Goal: Information Seeking & Learning: Learn about a topic

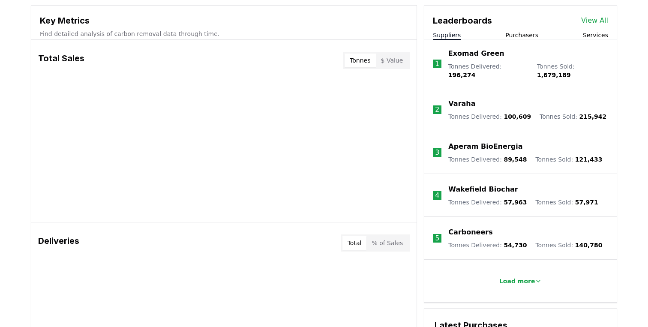
scroll to position [346, 0]
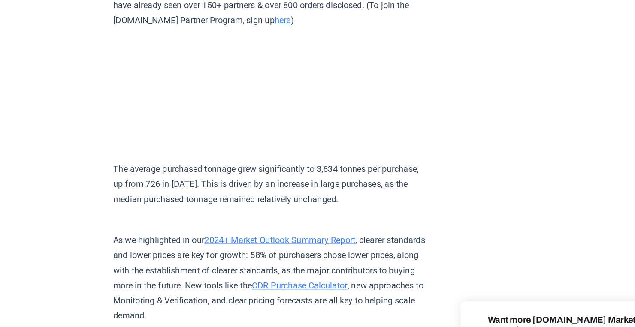
scroll to position [4320, 0]
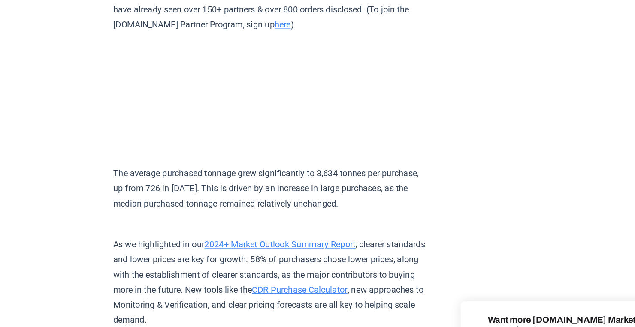
click at [254, 177] on p "As we highlighted in our 2024+ Market Outlook Summary Report , clearer standard…" at bounding box center [278, 219] width 251 height 84
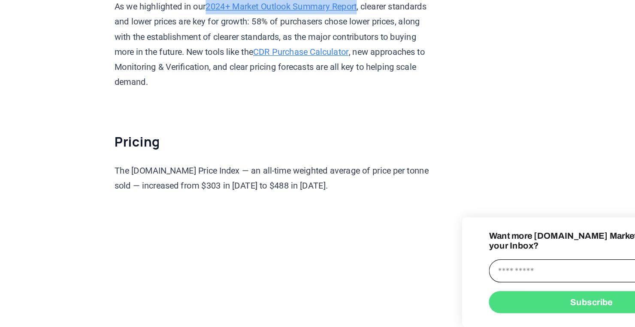
scroll to position [4445, 0]
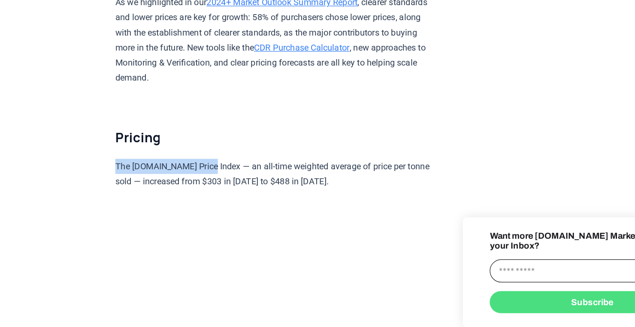
drag, startPoint x: 225, startPoint y: 129, endPoint x: 152, endPoint y: 127, distance: 72.9
copy p "The CDR.fyi Price Index"
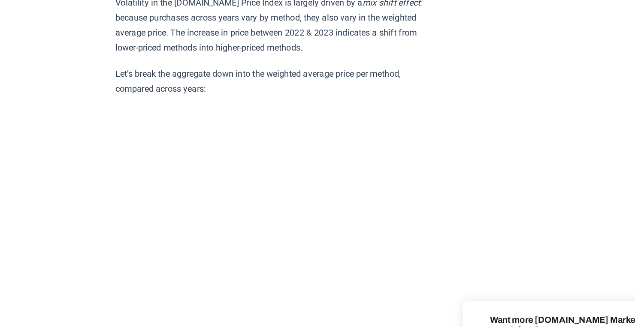
scroll to position [4857, 0]
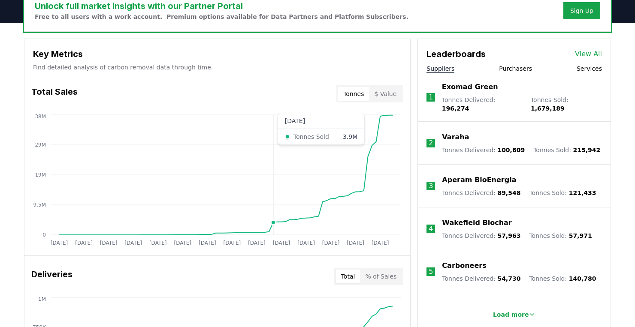
scroll to position [277, 0]
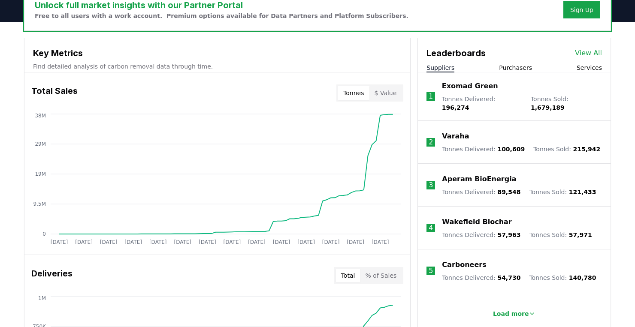
click at [513, 72] on div "Suppliers Purchasers Services" at bounding box center [514, 67] width 193 height 9
click at [513, 65] on button "Purchasers" at bounding box center [515, 67] width 33 height 9
click at [438, 66] on button "Suppliers" at bounding box center [440, 67] width 28 height 9
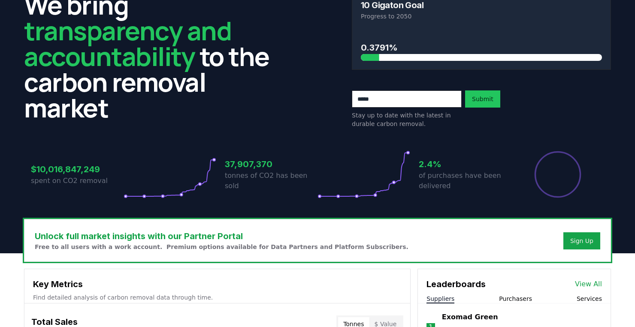
scroll to position [0, 0]
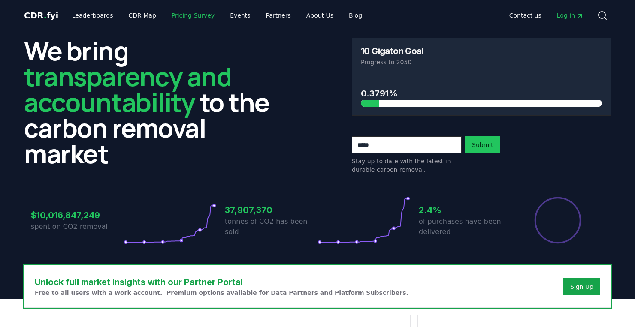
click at [177, 15] on link "Pricing Survey" at bounding box center [193, 15] width 57 height 15
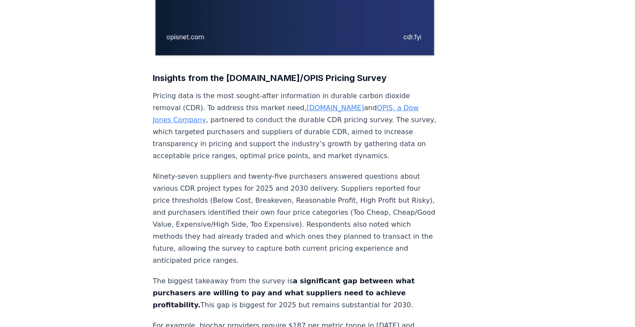
scroll to position [260, 0]
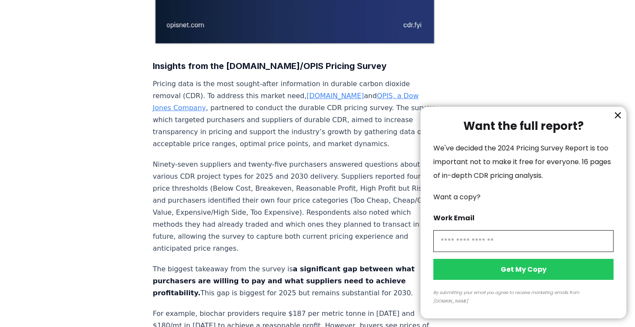
click at [616, 118] on icon "information" at bounding box center [617, 115] width 5 height 5
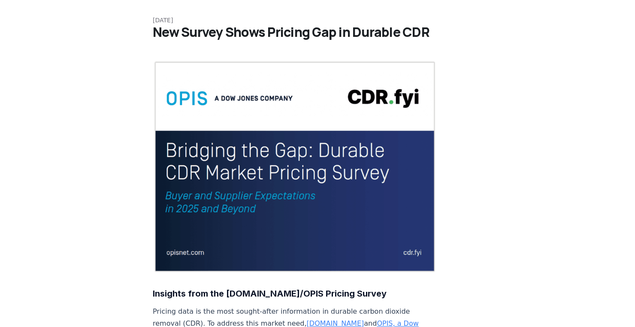
scroll to position [0, 0]
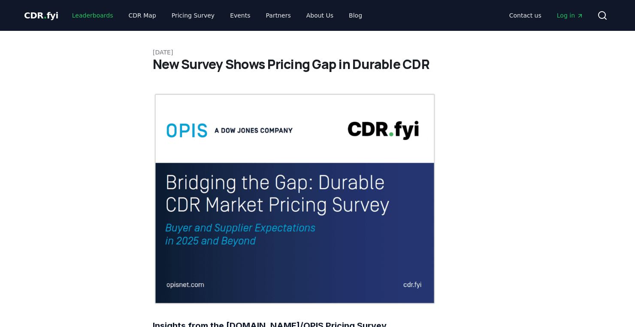
click at [104, 12] on link "Leaderboards" at bounding box center [92, 15] width 55 height 15
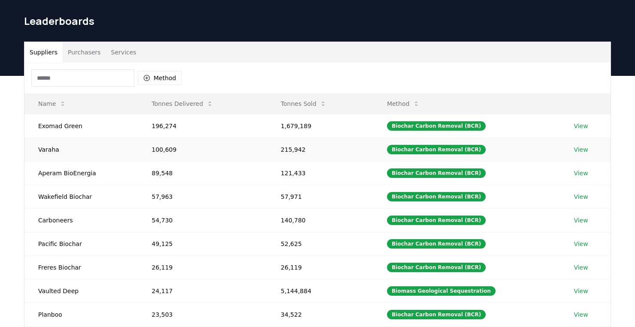
scroll to position [25, 0]
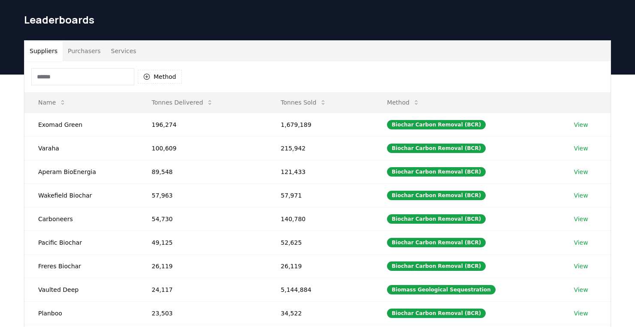
click at [88, 51] on button "Purchasers" at bounding box center [84, 51] width 43 height 21
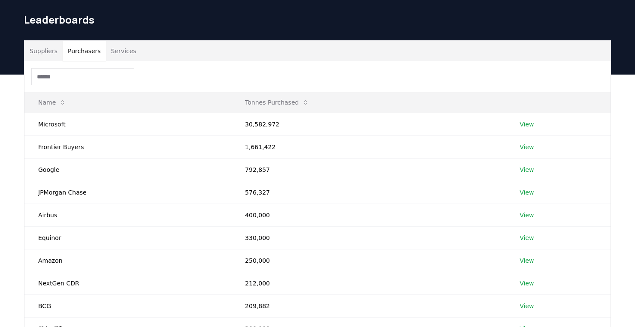
click at [121, 49] on button "Services" at bounding box center [124, 51] width 36 height 21
click at [87, 55] on button "Purchasers" at bounding box center [84, 51] width 43 height 21
click at [47, 52] on button "Suppliers" at bounding box center [43, 51] width 38 height 21
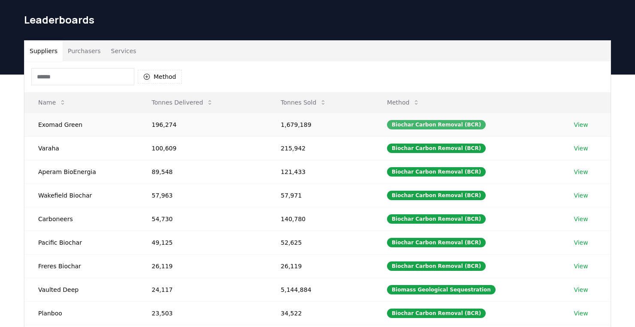
click at [460, 124] on div "Biochar Carbon Removal (BCR)" at bounding box center [436, 124] width 99 height 9
click at [574, 125] on link "View" at bounding box center [580, 124] width 14 height 9
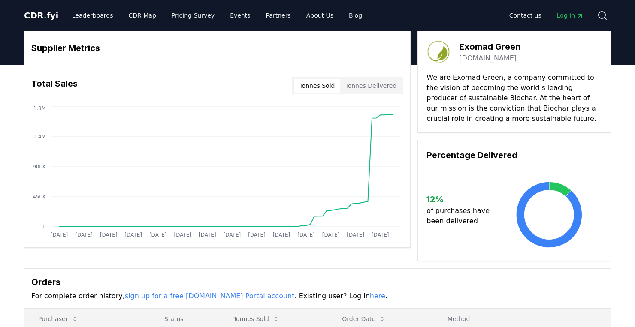
click at [205, 293] on link "sign up for a free CDR.fyi Portal account" at bounding box center [210, 296] width 170 height 8
click at [379, 86] on button "Tonnes Delivered" at bounding box center [371, 86] width 62 height 14
click at [325, 85] on button "Tonnes Sold" at bounding box center [317, 86] width 46 height 14
click at [375, 89] on button "Tonnes Delivered" at bounding box center [371, 86] width 62 height 14
click at [326, 90] on button "Tonnes Sold" at bounding box center [317, 86] width 46 height 14
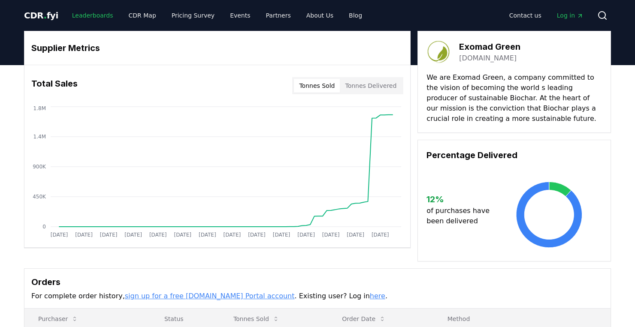
click at [98, 13] on link "Leaderboards" at bounding box center [92, 15] width 55 height 15
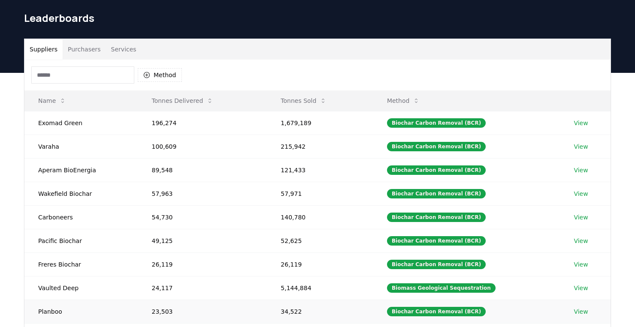
scroll to position [20, 0]
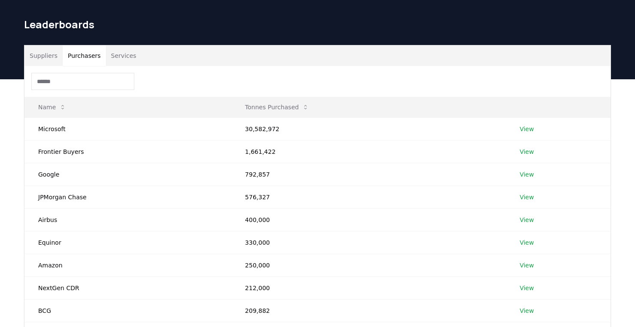
click at [89, 57] on button "Purchasers" at bounding box center [84, 55] width 43 height 21
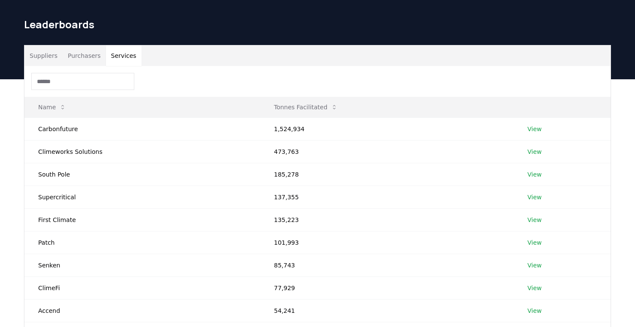
click at [121, 59] on button "Services" at bounding box center [124, 55] width 36 height 21
click at [84, 58] on button "Purchasers" at bounding box center [84, 55] width 43 height 21
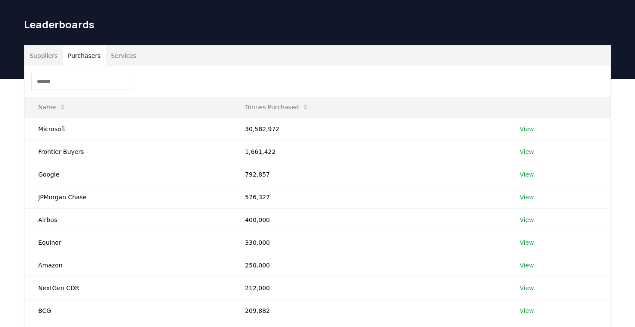
click at [85, 56] on button "Purchasers" at bounding box center [84, 55] width 43 height 21
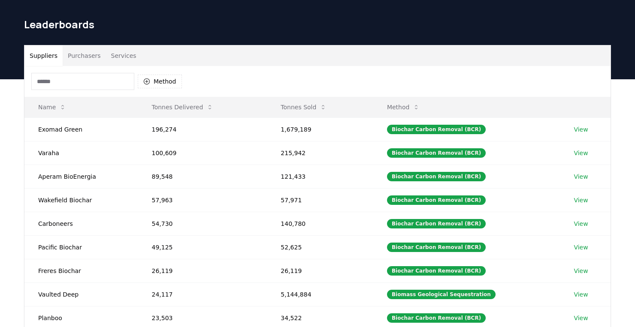
click at [46, 52] on button "Suppliers" at bounding box center [43, 55] width 38 height 21
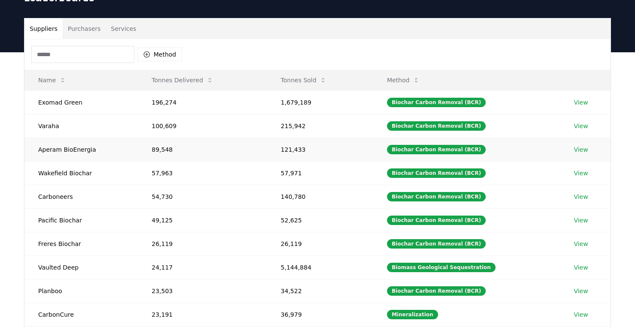
scroll to position [48, 0]
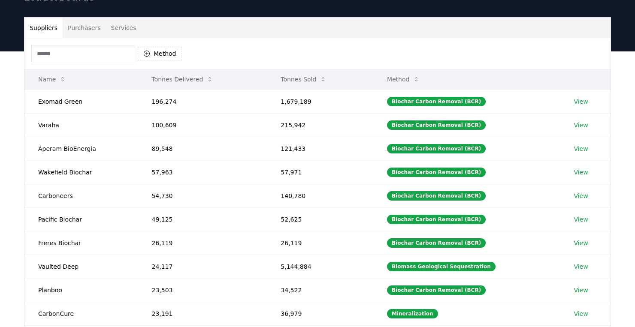
click at [187, 69] on th "Tonnes Delivered" at bounding box center [202, 79] width 129 height 21
click at [185, 80] on button "Tonnes Delivered" at bounding box center [181, 79] width 75 height 17
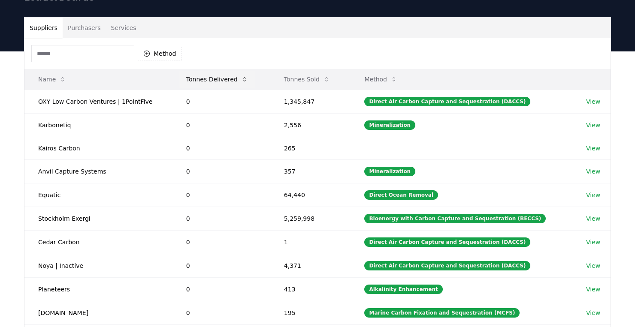
click at [218, 77] on button "Tonnes Delivered" at bounding box center [216, 79] width 75 height 17
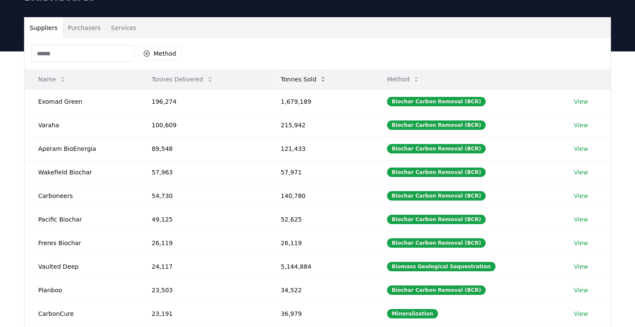
click at [306, 75] on button "Tonnes Sold" at bounding box center [304, 79] width 60 height 17
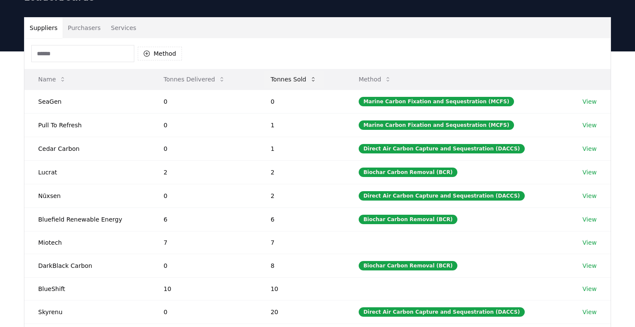
click at [297, 79] on button "Tonnes Sold" at bounding box center [294, 79] width 60 height 17
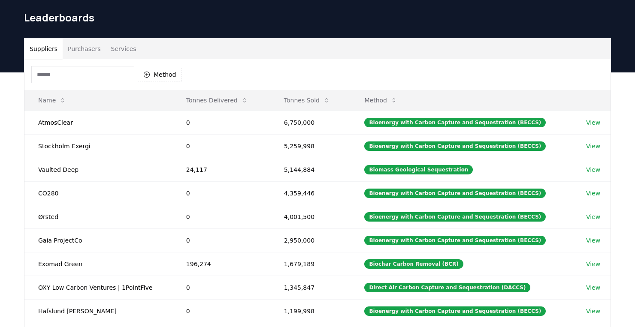
scroll to position [0, 0]
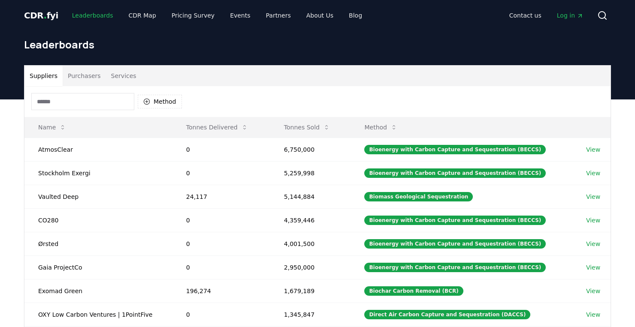
click at [87, 13] on link "Leaderboards" at bounding box center [92, 15] width 55 height 15
click at [130, 13] on link "CDR Map" at bounding box center [142, 15] width 41 height 15
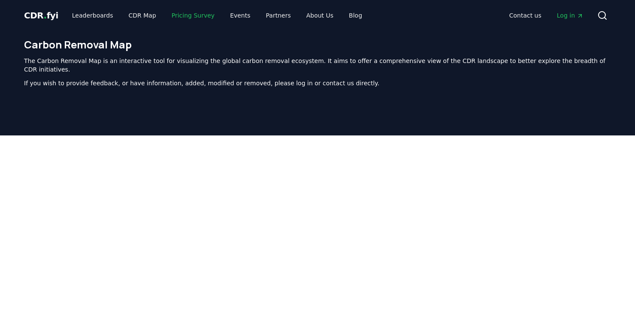
click at [177, 18] on link "Pricing Survey" at bounding box center [193, 15] width 57 height 15
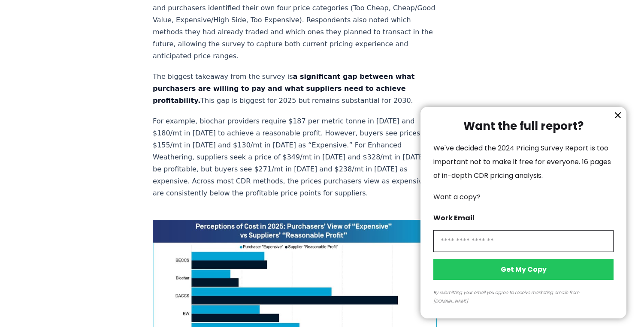
scroll to position [330, 0]
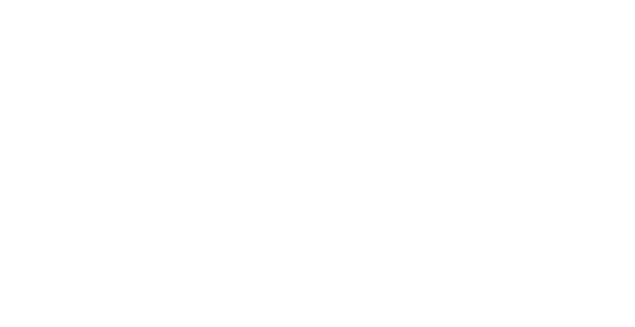
scroll to position [2448, 0]
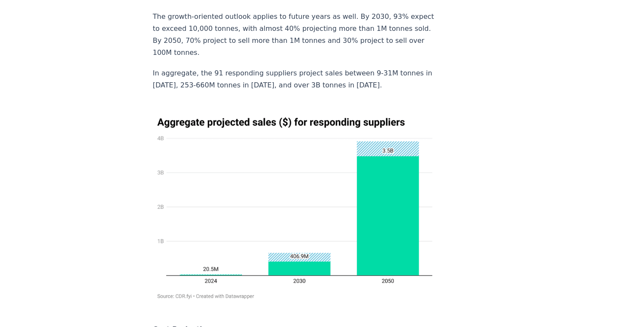
scroll to position [4081, 0]
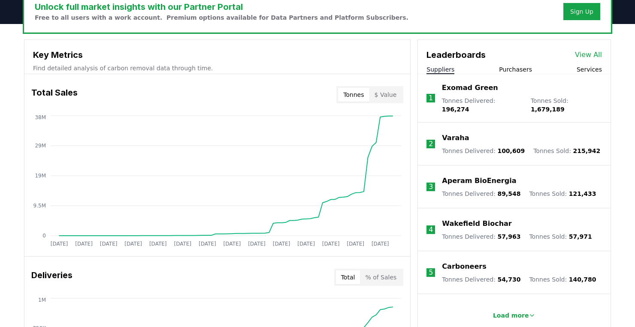
scroll to position [276, 0]
click at [391, 93] on button "$ Value" at bounding box center [385, 94] width 33 height 14
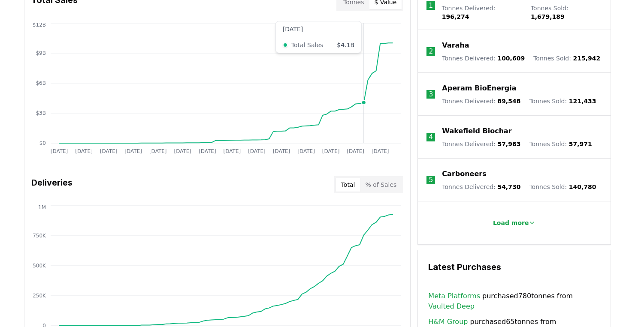
scroll to position [375, 0]
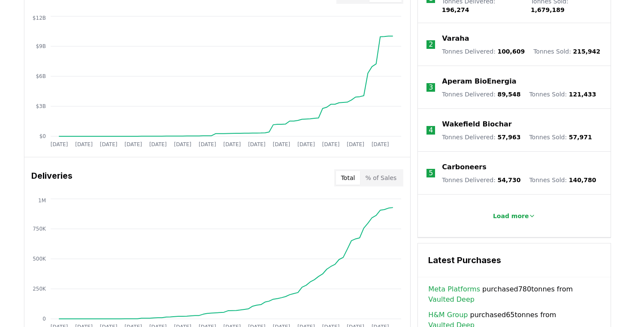
click at [453, 162] on p "Carboneers" at bounding box center [464, 167] width 44 height 10
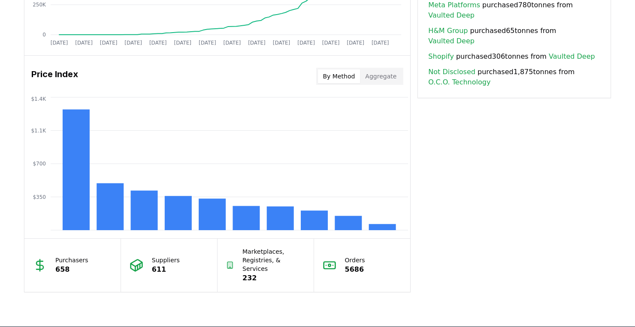
scroll to position [658, 0]
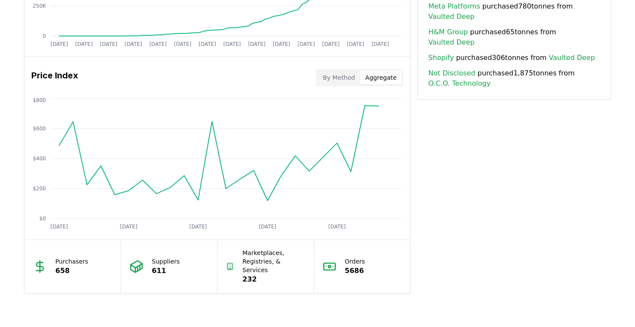
click at [381, 79] on button "Aggregate" at bounding box center [381, 78] width 42 height 14
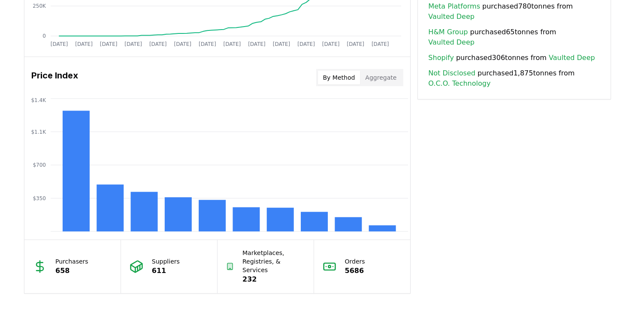
click at [346, 74] on button "By Method" at bounding box center [339, 78] width 42 height 14
click at [393, 80] on button "Aggregate" at bounding box center [381, 78] width 42 height 14
click at [333, 81] on button "By Method" at bounding box center [339, 78] width 42 height 14
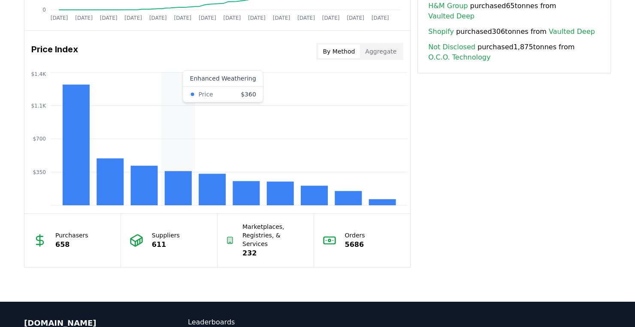
scroll to position [686, 0]
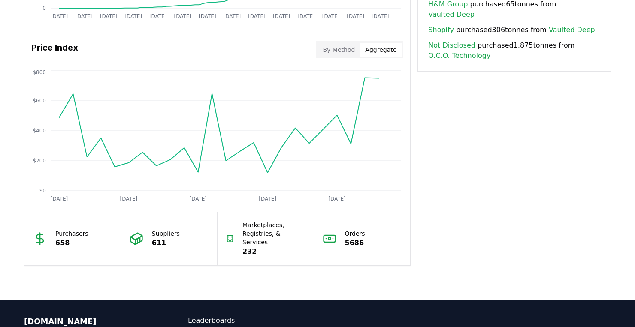
click at [387, 51] on button "Aggregate" at bounding box center [381, 50] width 42 height 14
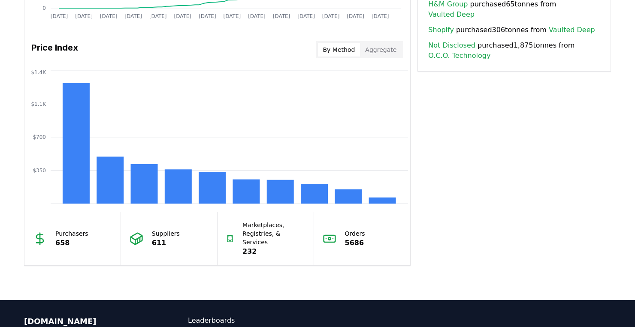
click at [344, 46] on button "By Method" at bounding box center [339, 50] width 42 height 14
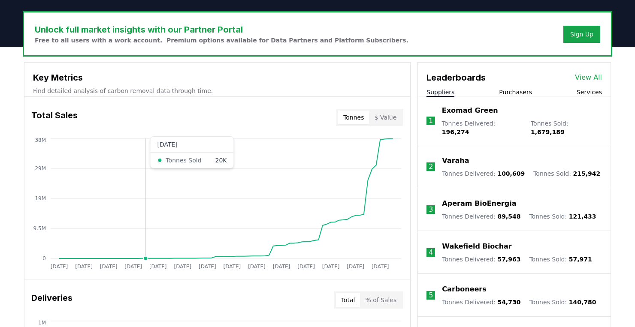
scroll to position [246, 0]
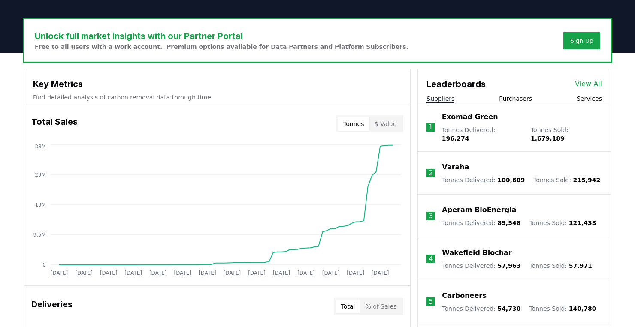
click at [388, 126] on button "$ Value" at bounding box center [385, 124] width 33 height 14
click at [359, 127] on button "Tonnes" at bounding box center [353, 124] width 31 height 14
